Goal: Complete application form

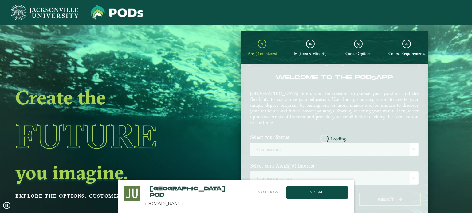
scroll to position [23, 0]
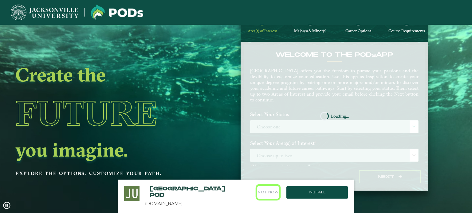
click at [271, 194] on button "Not Now" at bounding box center [268, 192] width 22 height 13
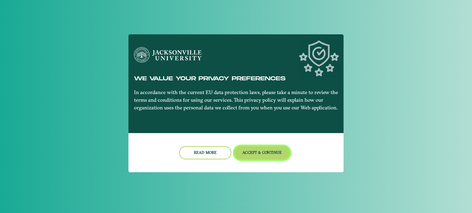
click at [253, 155] on button "Accept & Continue" at bounding box center [262, 153] width 56 height 13
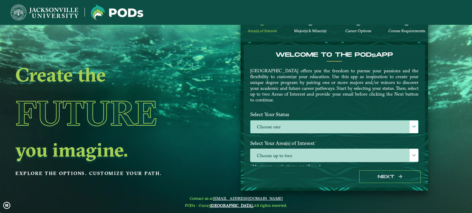
click at [275, 123] on label "Choose one" at bounding box center [334, 127] width 168 height 13
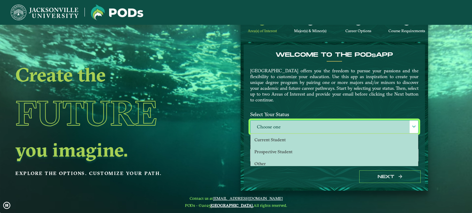
scroll to position [3, 27]
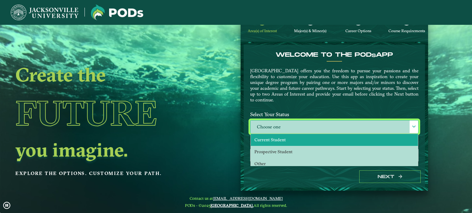
click at [279, 138] on span "Current Student" at bounding box center [269, 140] width 31 height 6
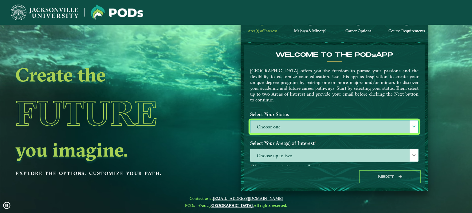
select select "[object Object]"
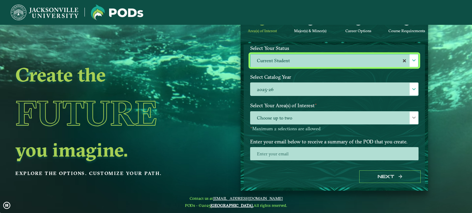
scroll to position [74, 0]
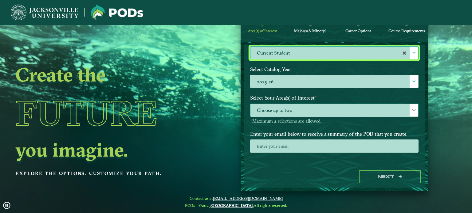
click at [367, 113] on span "Choose up to two" at bounding box center [334, 110] width 168 height 13
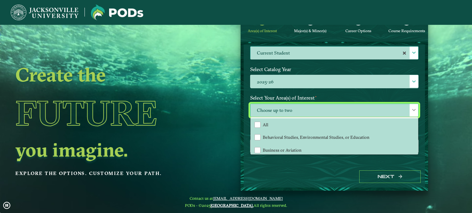
scroll to position [3, 27]
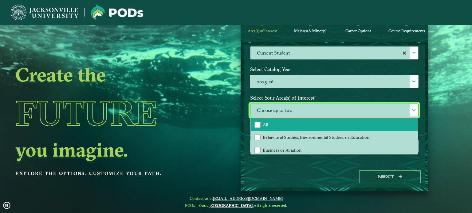
click at [298, 125] on li "All" at bounding box center [334, 125] width 167 height 13
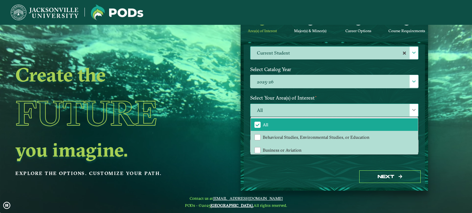
click at [327, 108] on span "All" at bounding box center [334, 110] width 168 height 13
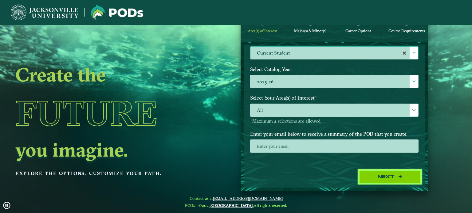
click at [388, 178] on button "Next" at bounding box center [389, 177] width 61 height 13
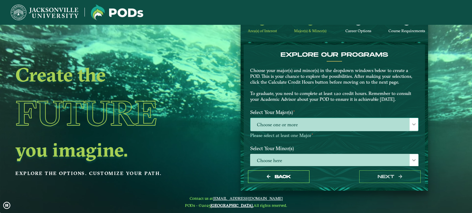
click at [350, 130] on span "Choose one or more" at bounding box center [334, 124] width 168 height 13
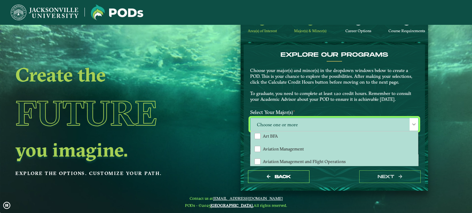
scroll to position [0, 0]
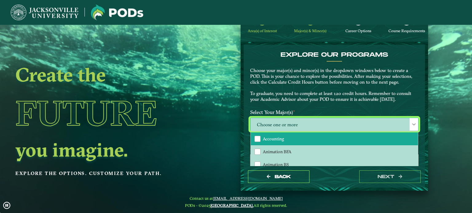
click at [280, 138] on span "Accounting" at bounding box center [273, 139] width 21 height 6
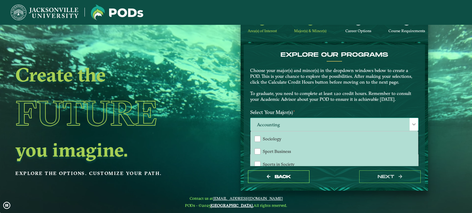
scroll to position [496, 0]
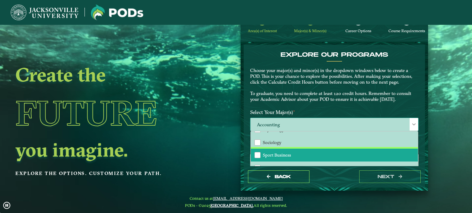
click at [278, 153] on span "Sport Business" at bounding box center [277, 156] width 28 height 6
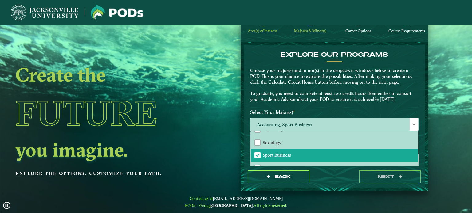
click at [338, 93] on p "Choose your major(s) and minor(s) in the dropdown windows below to create a POD…" at bounding box center [334, 85] width 168 height 35
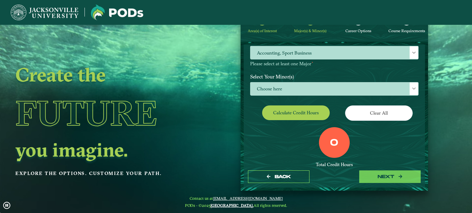
scroll to position [73, 0]
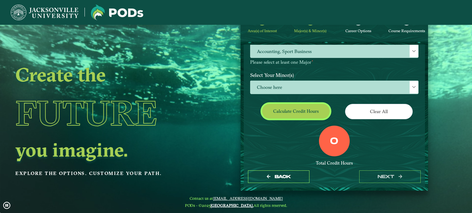
click at [304, 112] on button "Calculate credit hours" at bounding box center [296, 111] width 68 height 14
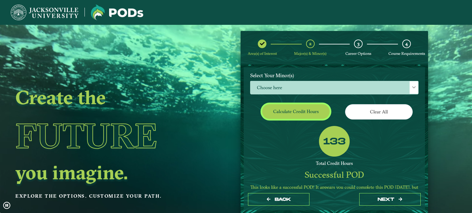
scroll to position [104, 0]
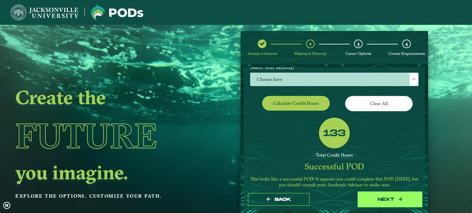
click at [384, 200] on button "next" at bounding box center [389, 200] width 61 height 13
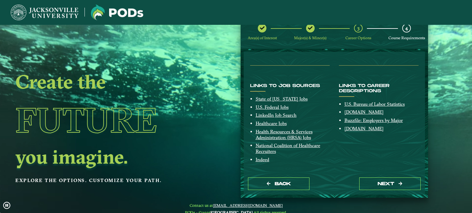
scroll to position [18, 0]
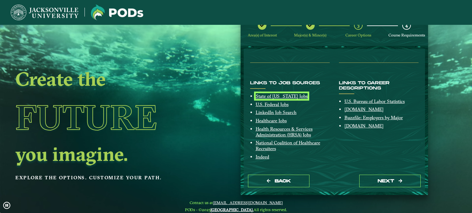
click at [286, 96] on link "State of [US_STATE] Jobs" at bounding box center [282, 96] width 52 height 6
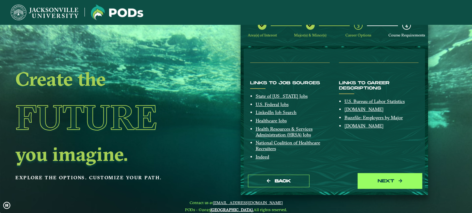
click at [376, 185] on button "next" at bounding box center [389, 181] width 61 height 13
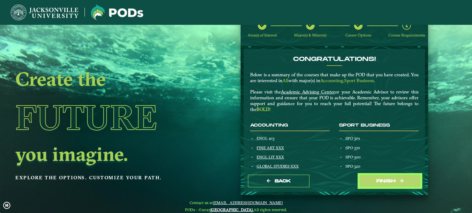
click at [376, 185] on button "Finish" at bounding box center [389, 181] width 61 height 13
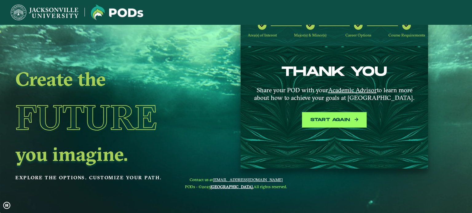
click at [321, 118] on button "Start again" at bounding box center [333, 120] width 61 height 13
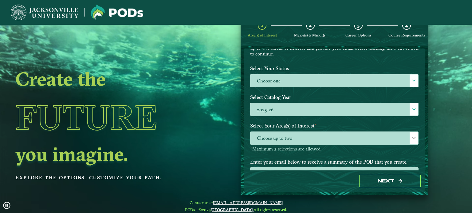
scroll to position [74, 0]
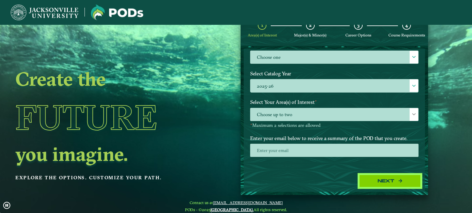
click at [400, 179] on icon "button" at bounding box center [400, 181] width 4 height 4
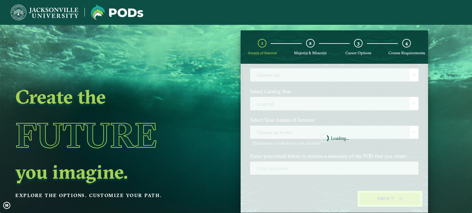
scroll to position [0, 0]
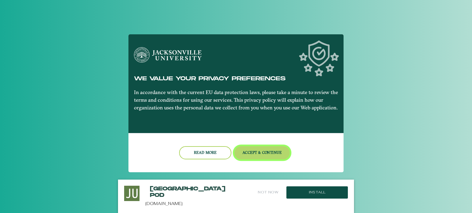
click at [270, 152] on button "Accept & Continue" at bounding box center [262, 153] width 56 height 13
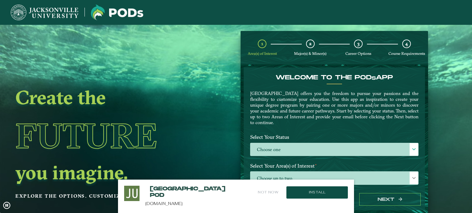
click at [269, 194] on button "Not Now" at bounding box center [268, 192] width 22 height 13
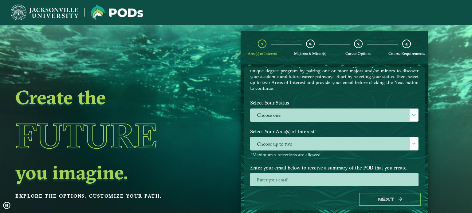
scroll to position [39, 0]
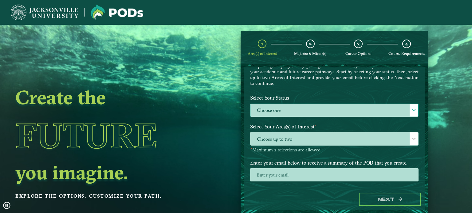
click at [299, 108] on label "Choose one" at bounding box center [334, 110] width 168 height 13
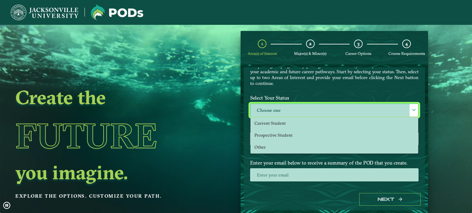
scroll to position [3, 27]
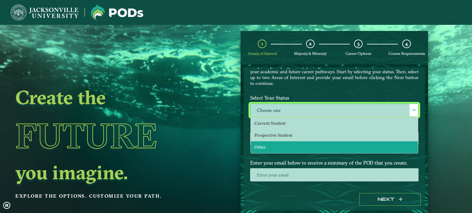
click at [283, 147] on li "Other" at bounding box center [334, 148] width 167 height 12
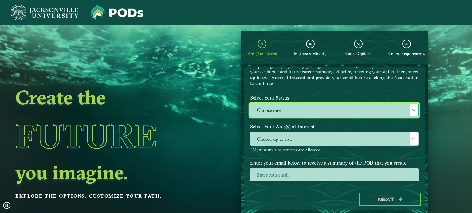
select select "[object Object]"
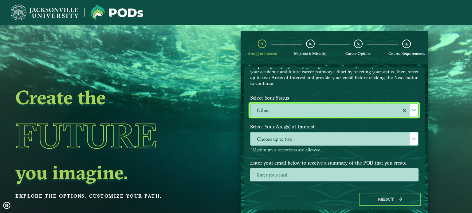
click at [321, 139] on span "Choose up to two" at bounding box center [334, 139] width 168 height 13
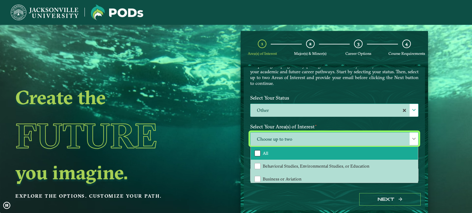
click at [259, 154] on div "All" at bounding box center [257, 154] width 6 height 6
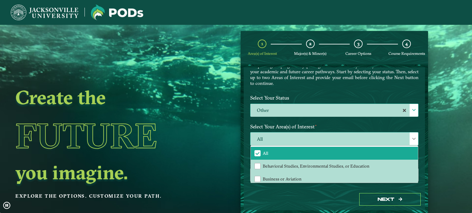
click at [337, 133] on span "All" at bounding box center [334, 139] width 168 height 13
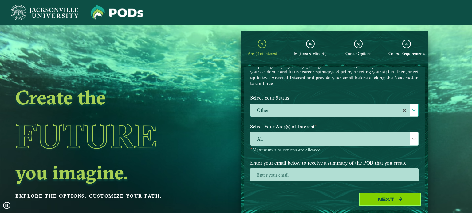
click at [376, 200] on button "Next" at bounding box center [389, 200] width 61 height 13
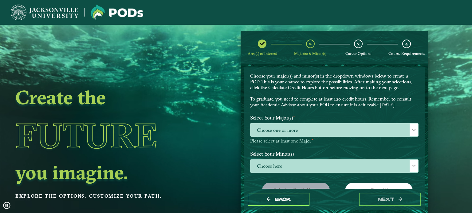
scroll to position [57, 0]
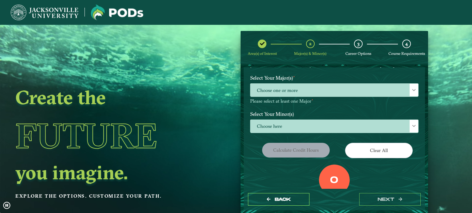
click at [338, 94] on span "Choose one or more" at bounding box center [334, 90] width 168 height 13
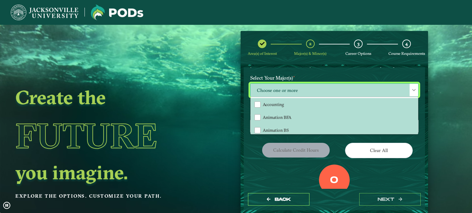
scroll to position [3, 27]
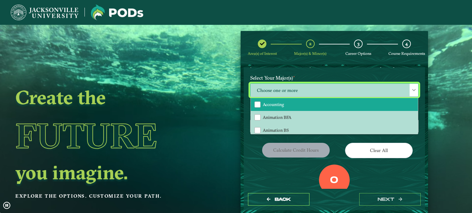
click at [289, 101] on li "Accounting" at bounding box center [334, 104] width 167 height 13
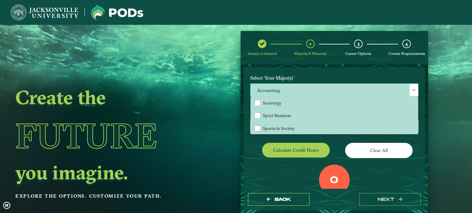
scroll to position [501, 0]
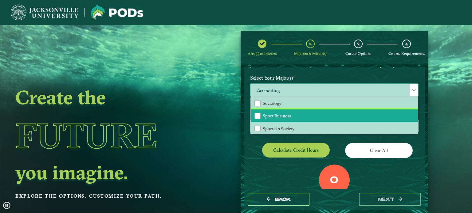
click at [285, 113] on span "Sport Business" at bounding box center [277, 116] width 28 height 6
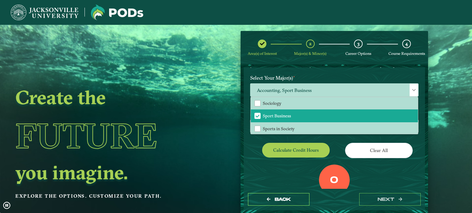
click at [357, 55] on span "Career Options" at bounding box center [358, 53] width 26 height 5
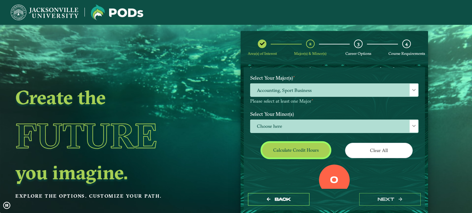
click at [297, 151] on button "Calculate credit hours" at bounding box center [296, 150] width 68 height 14
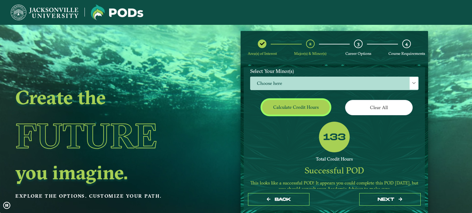
scroll to position [112, 0]
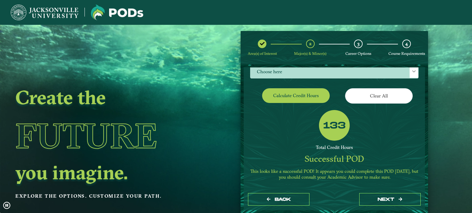
click at [384, 209] on div "Back next" at bounding box center [334, 199] width 181 height 21
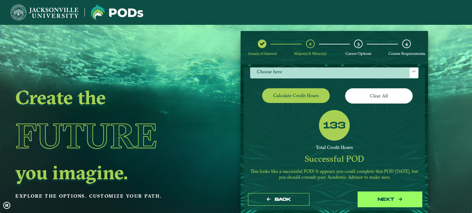
click at [392, 200] on button "next" at bounding box center [389, 200] width 61 height 13
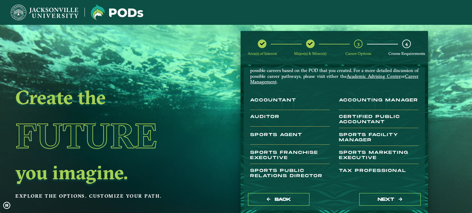
scroll to position [33, 0]
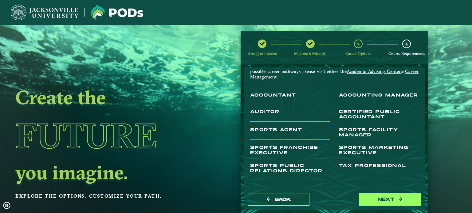
click at [387, 201] on button "next" at bounding box center [389, 200] width 61 height 13
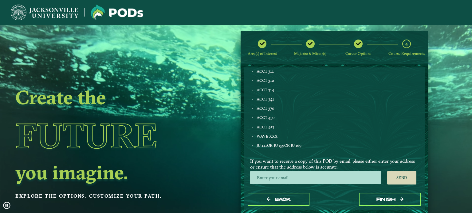
scroll to position [338, 0]
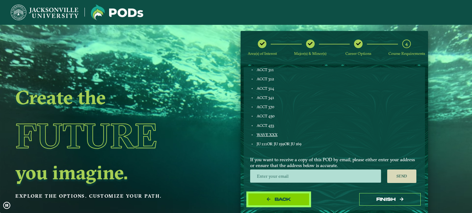
click at [288, 194] on button "Back" at bounding box center [278, 200] width 61 height 13
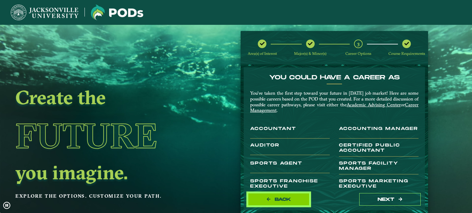
click at [278, 202] on button "Back" at bounding box center [278, 200] width 61 height 13
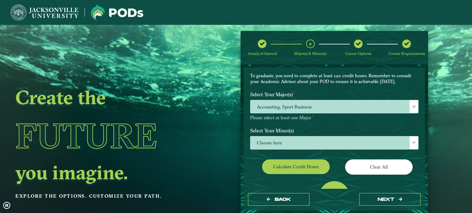
scroll to position [58, 0]
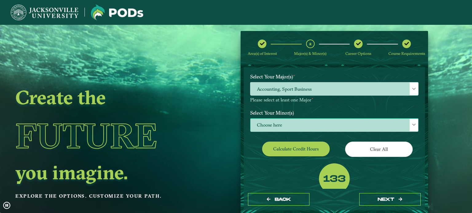
click at [311, 124] on span "Choose here" at bounding box center [334, 125] width 168 height 13
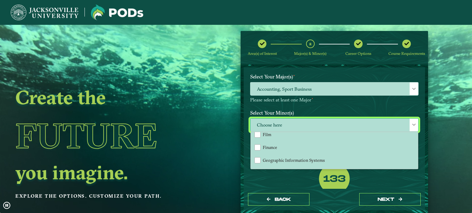
scroll to position [306, 0]
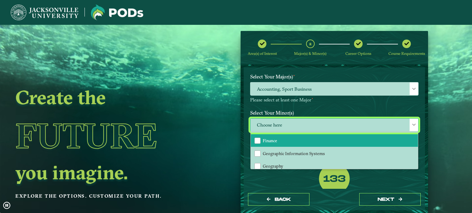
click at [271, 142] on li "Finance" at bounding box center [334, 141] width 167 height 13
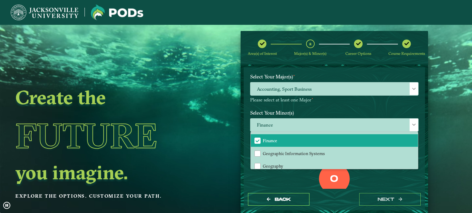
click at [326, 111] on label "Select Your Minor(s)" at bounding box center [334, 112] width 178 height 11
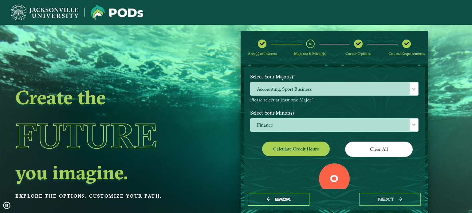
click at [307, 151] on button "Calculate credit hours" at bounding box center [296, 149] width 68 height 14
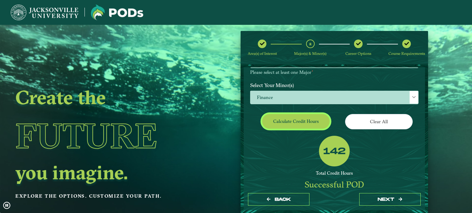
scroll to position [61, 0]
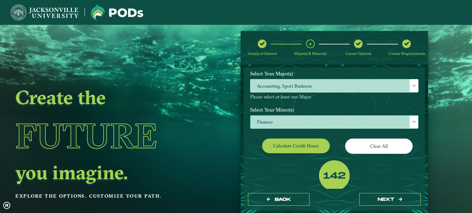
click at [301, 120] on span "Finance" at bounding box center [334, 122] width 168 height 13
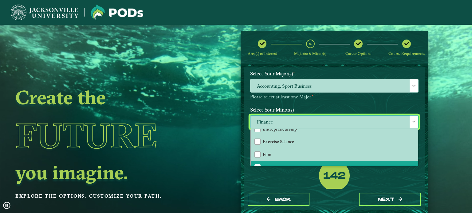
scroll to position [276, 0]
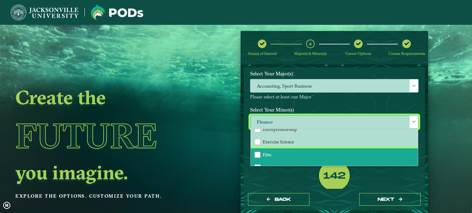
click at [259, 157] on li "Film" at bounding box center [334, 155] width 167 height 13
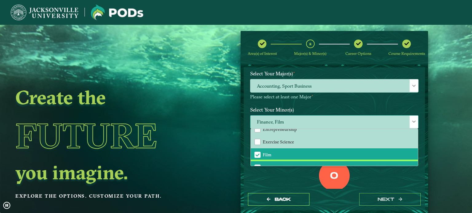
click at [258, 165] on span "Finance" at bounding box center [258, 168] width 6 height 6
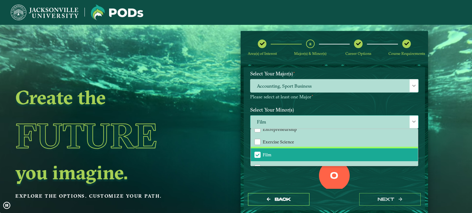
click at [257, 154] on div "Film" at bounding box center [257, 155] width 6 height 6
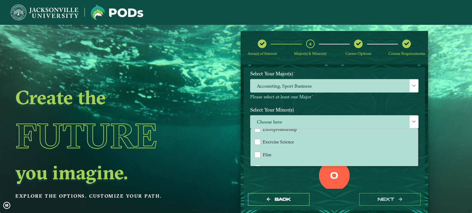
click at [346, 111] on label "Select Your Minor(s)" at bounding box center [334, 109] width 178 height 11
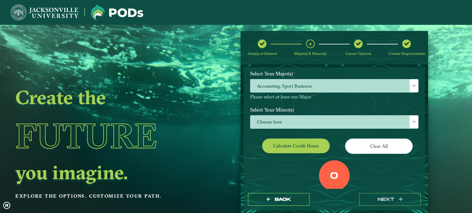
click at [315, 144] on button "Calculate credit hours" at bounding box center [296, 146] width 68 height 14
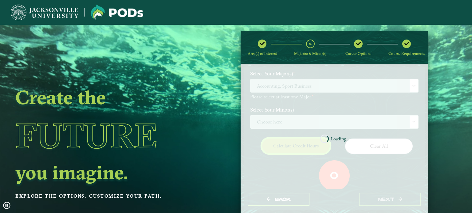
scroll to position [72, 0]
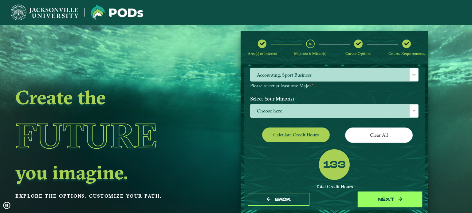
click at [391, 201] on button "next" at bounding box center [389, 200] width 61 height 13
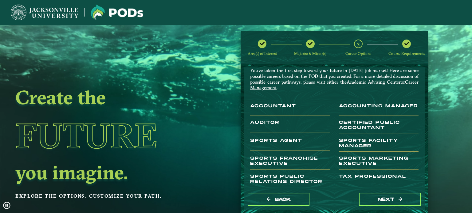
scroll to position [33, 0]
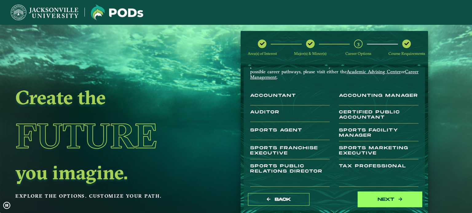
click at [379, 202] on button "next" at bounding box center [389, 200] width 61 height 13
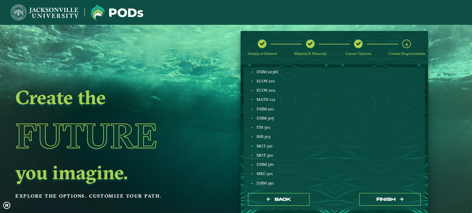
scroll to position [208, 0]
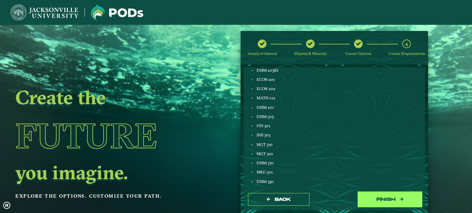
click at [365, 201] on button "Finish" at bounding box center [389, 200] width 61 height 13
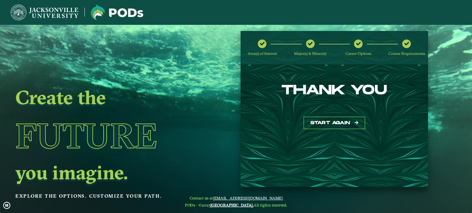
click at [268, 177] on div "THANK YOU Start again" at bounding box center [333, 126] width 187 height 123
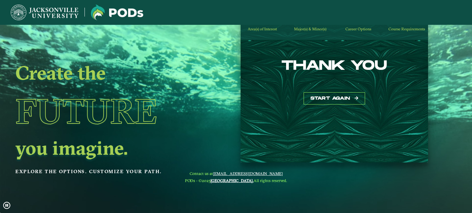
scroll to position [0, 0]
